Goal: Navigation & Orientation: Find specific page/section

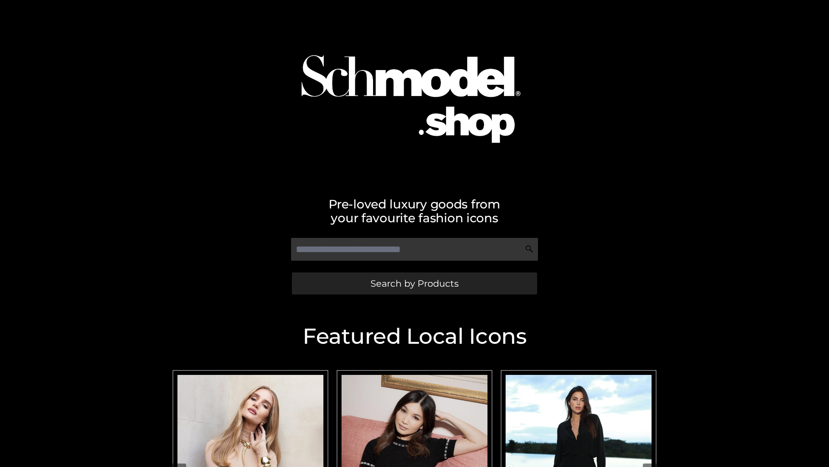
click at [414, 283] on span "Search by Products" at bounding box center [415, 283] width 88 height 9
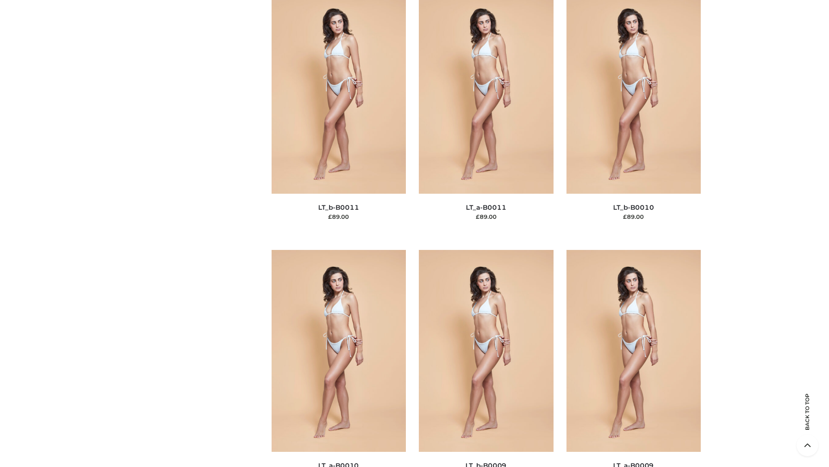
scroll to position [3880, 0]
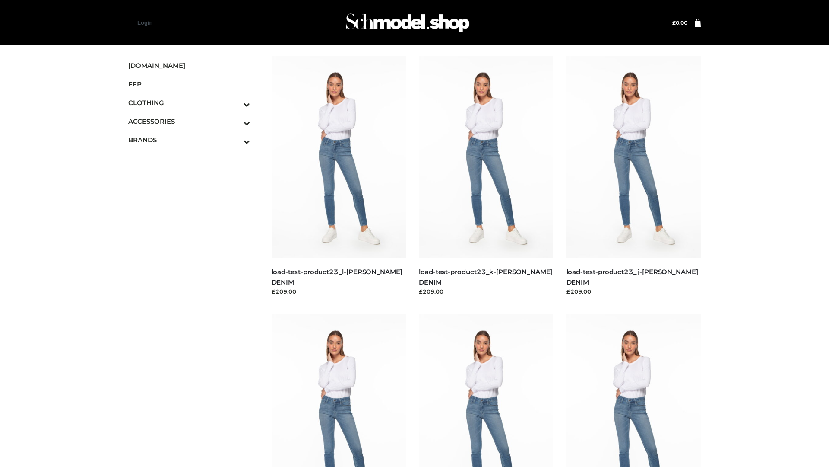
scroll to position [758, 0]
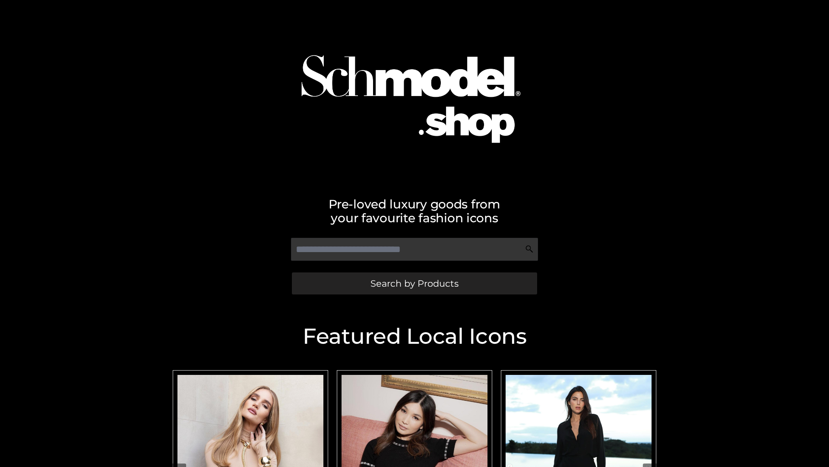
click at [414, 283] on span "Search by Products" at bounding box center [415, 283] width 88 height 9
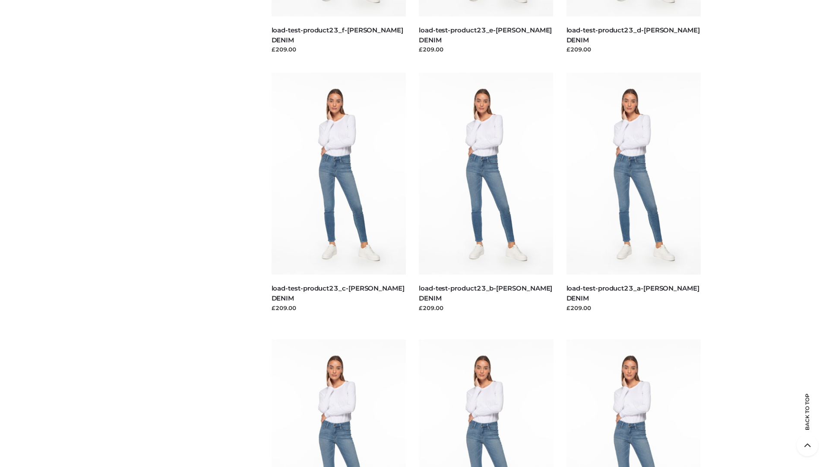
scroll to position [1798, 0]
